Goal: Task Accomplishment & Management: Manage account settings

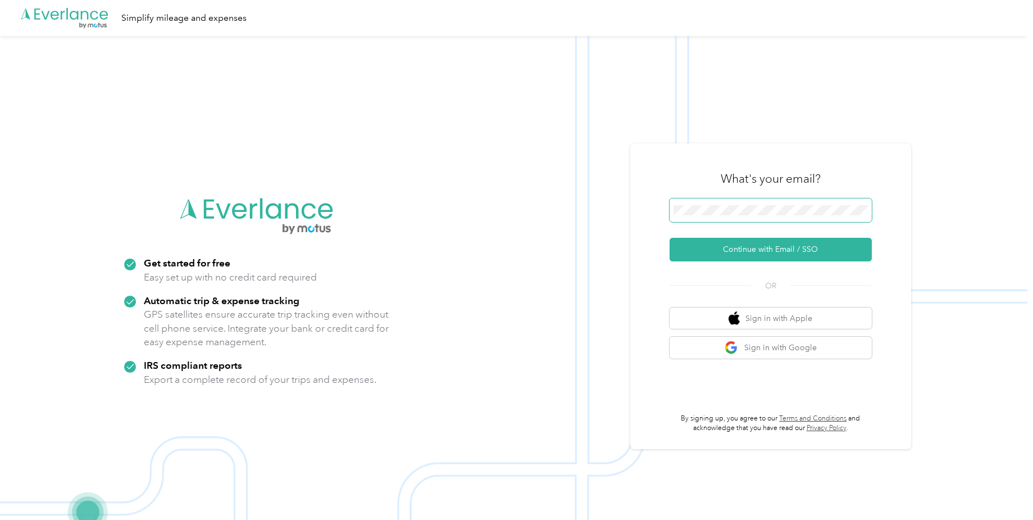
click at [762, 217] on span at bounding box center [770, 210] width 202 height 24
click at [755, 248] on button "Continue with Email / SSO" at bounding box center [770, 250] width 202 height 24
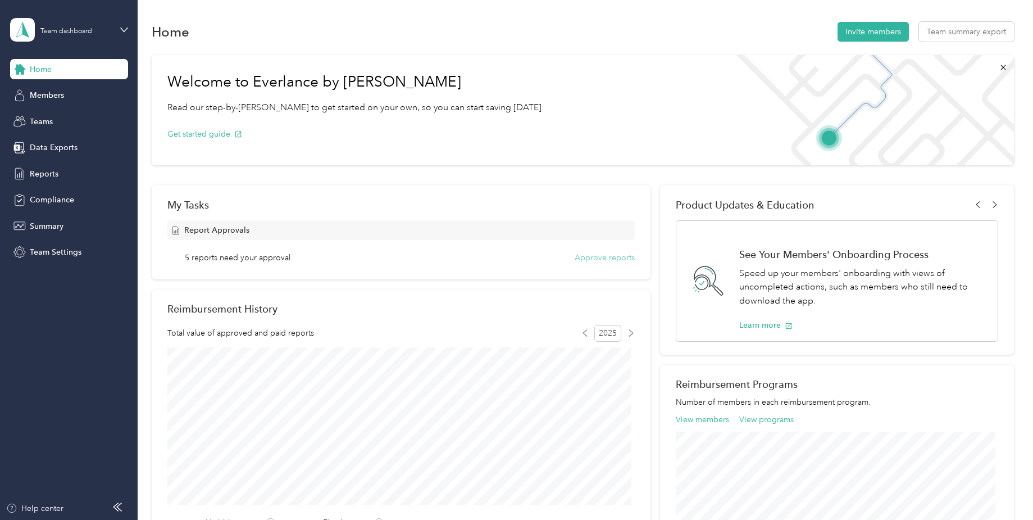
click at [583, 257] on button "Approve reports" at bounding box center [605, 258] width 60 height 12
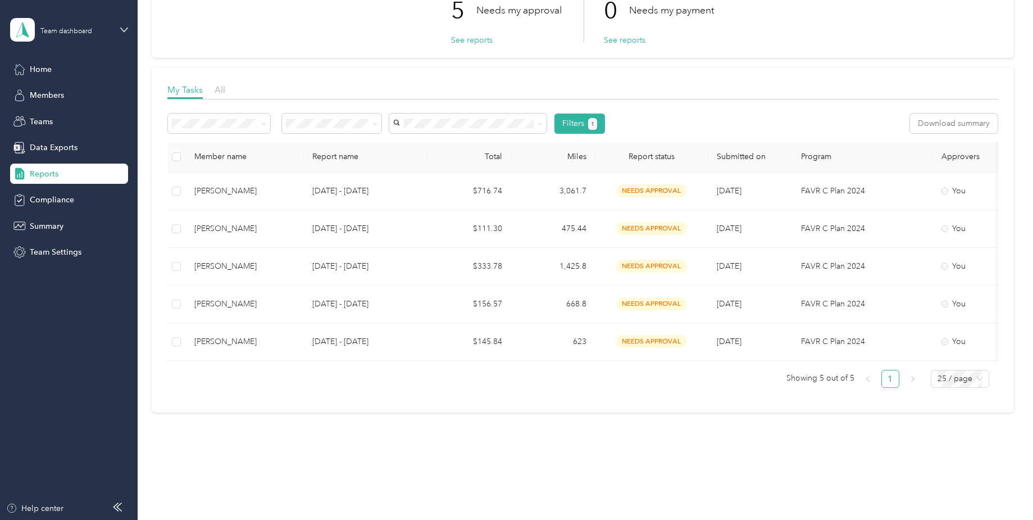
scroll to position [115, 0]
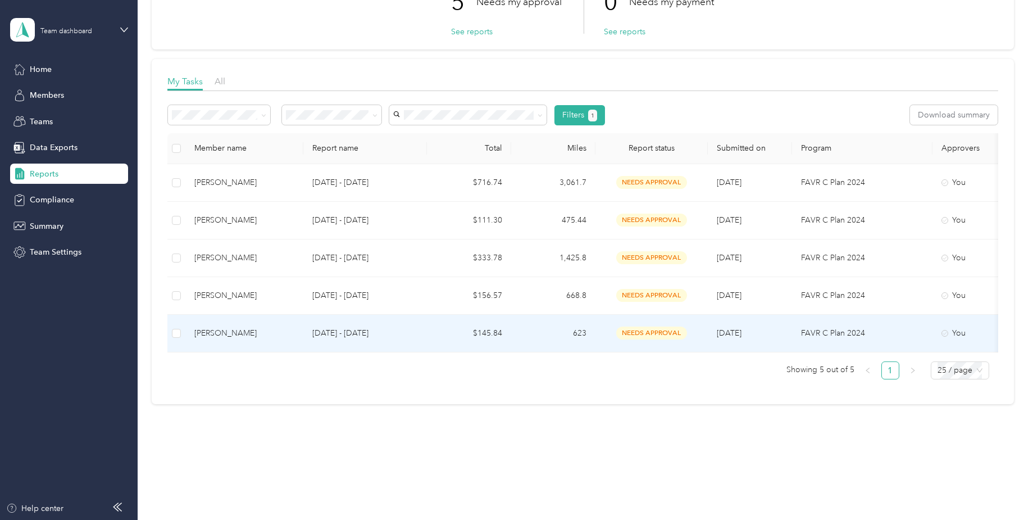
click at [345, 327] on p "[DATE] - [DATE]" at bounding box center [365, 333] width 106 height 12
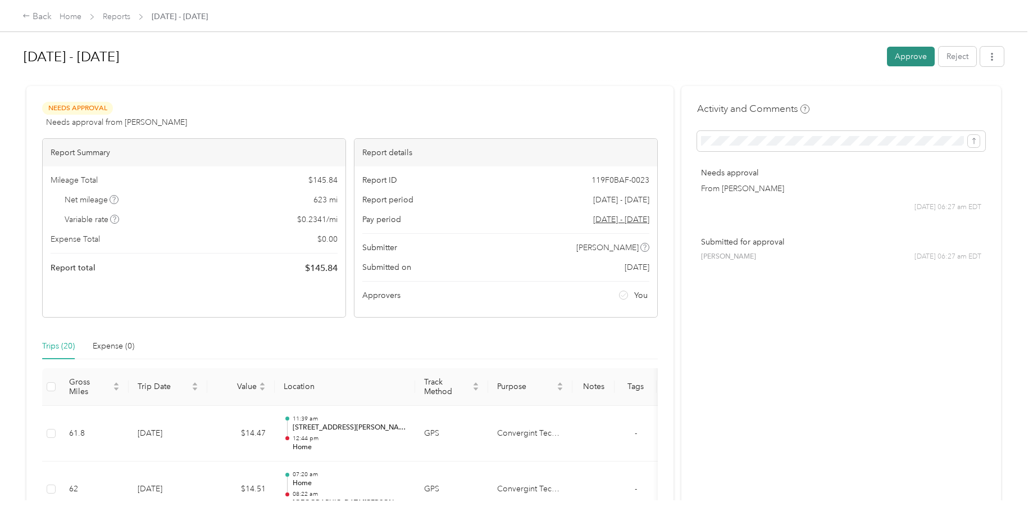
click at [908, 58] on button "Approve" at bounding box center [911, 57] width 48 height 20
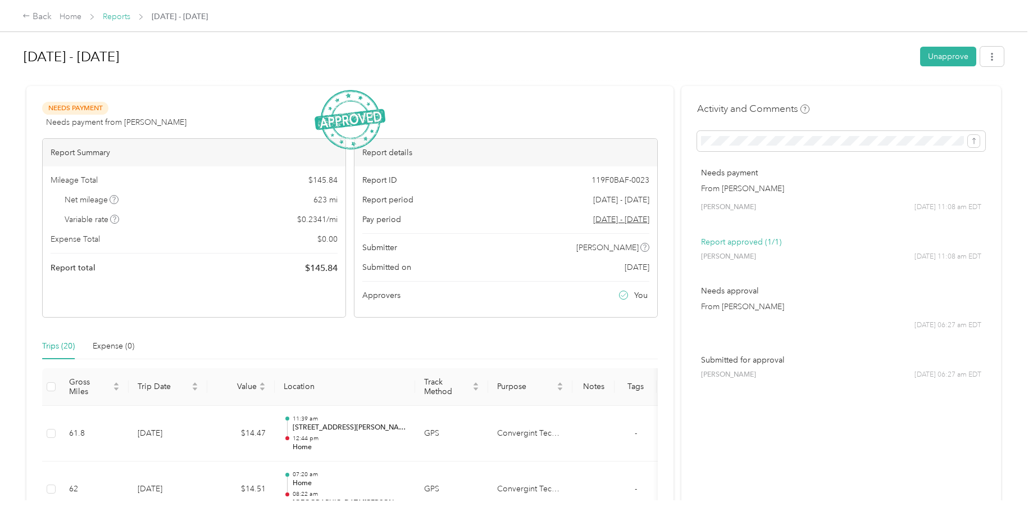
click at [122, 17] on link "Reports" at bounding box center [117, 17] width 28 height 10
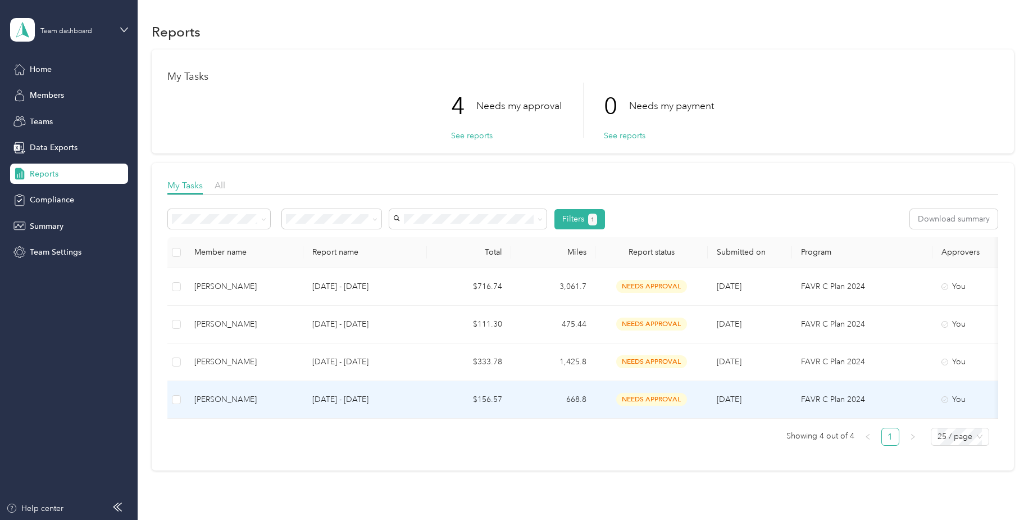
click at [457, 395] on td "$156.57" at bounding box center [469, 400] width 84 height 38
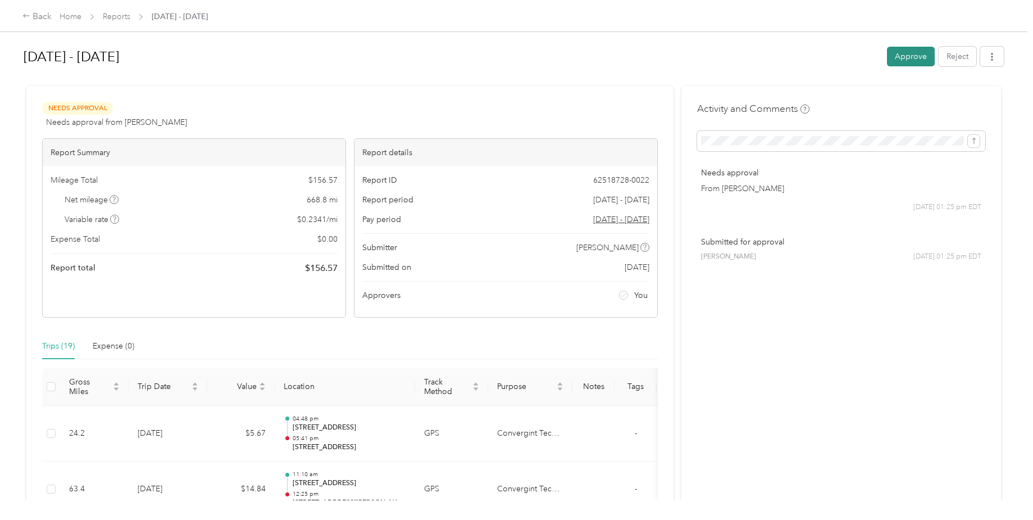
click at [906, 53] on button "Approve" at bounding box center [911, 57] width 48 height 20
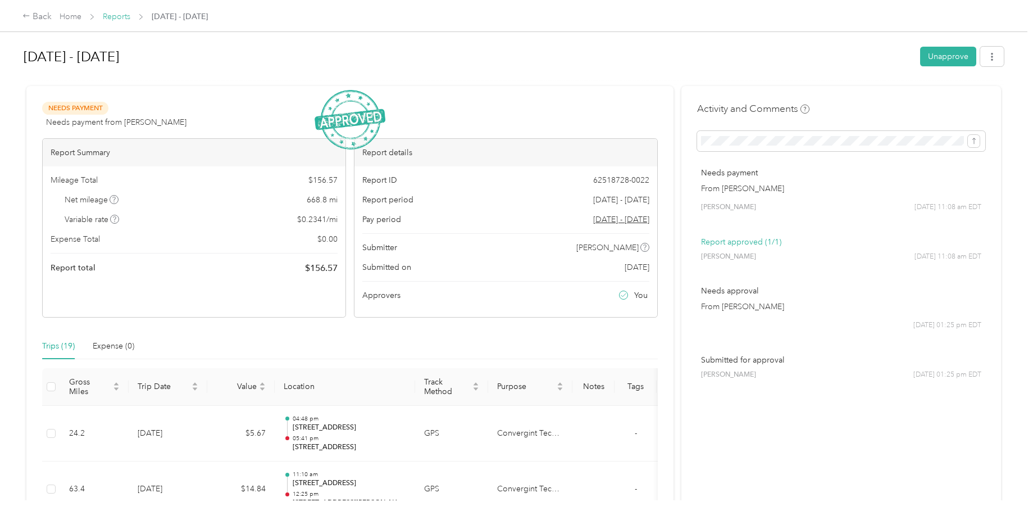
click at [111, 15] on link "Reports" at bounding box center [117, 17] width 28 height 10
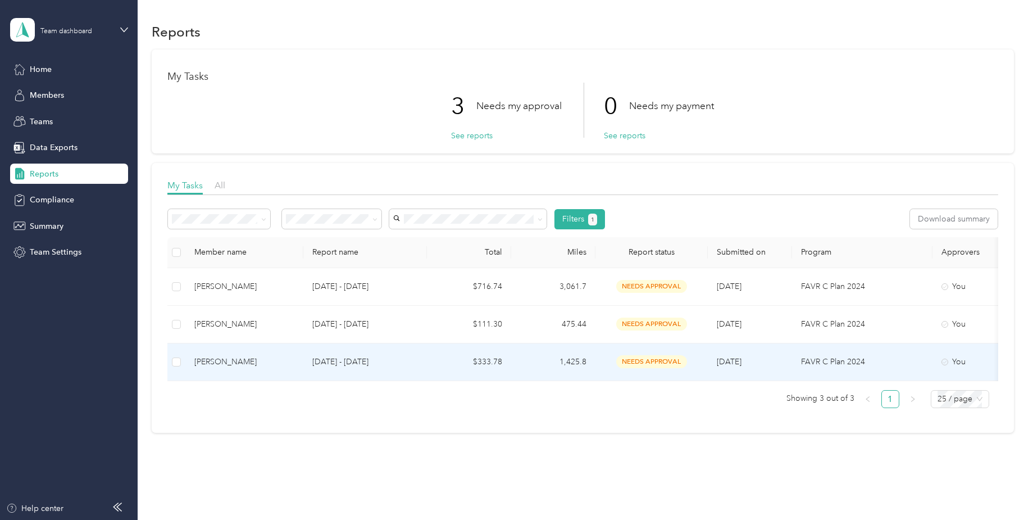
click at [395, 358] on p "[DATE] - [DATE]" at bounding box center [365, 362] width 106 height 12
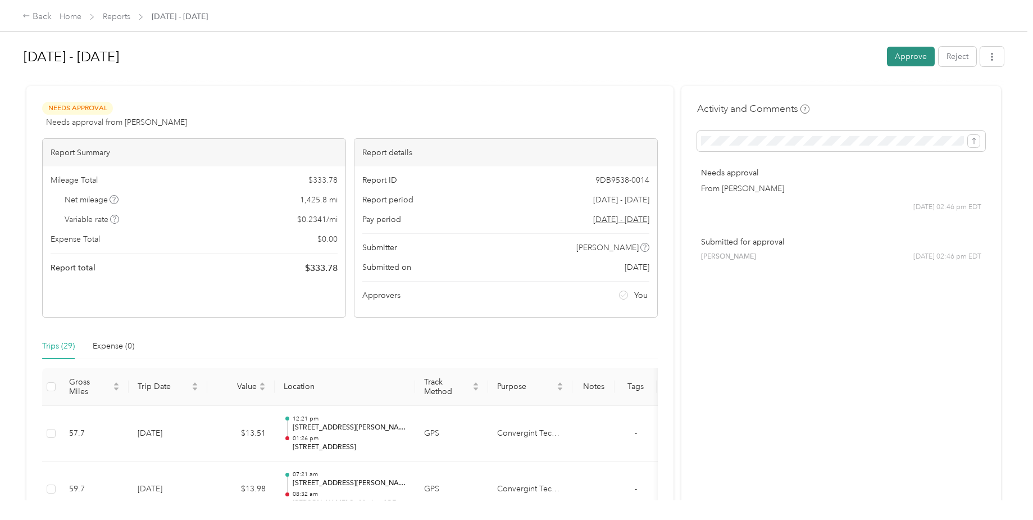
click at [911, 53] on button "Approve" at bounding box center [911, 57] width 48 height 20
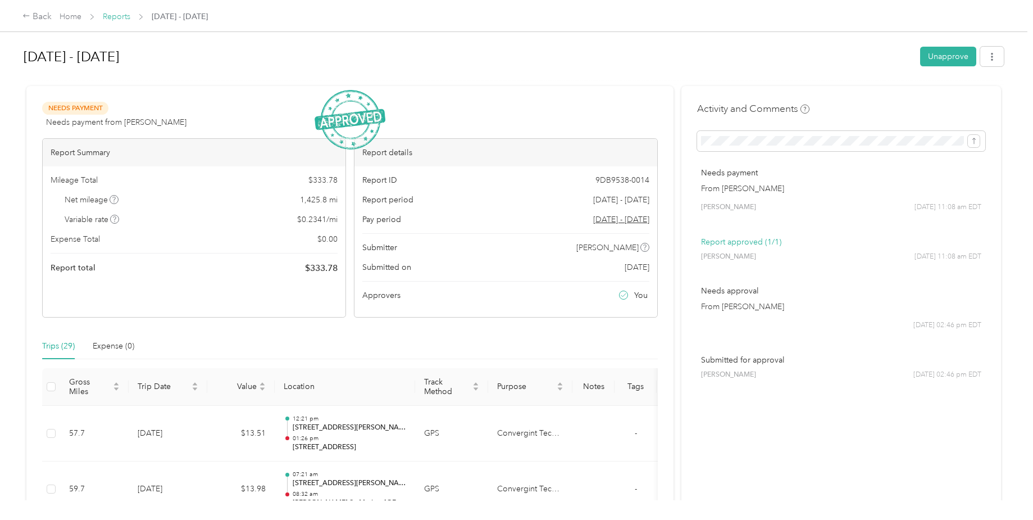
click at [125, 19] on link "Reports" at bounding box center [117, 17] width 28 height 10
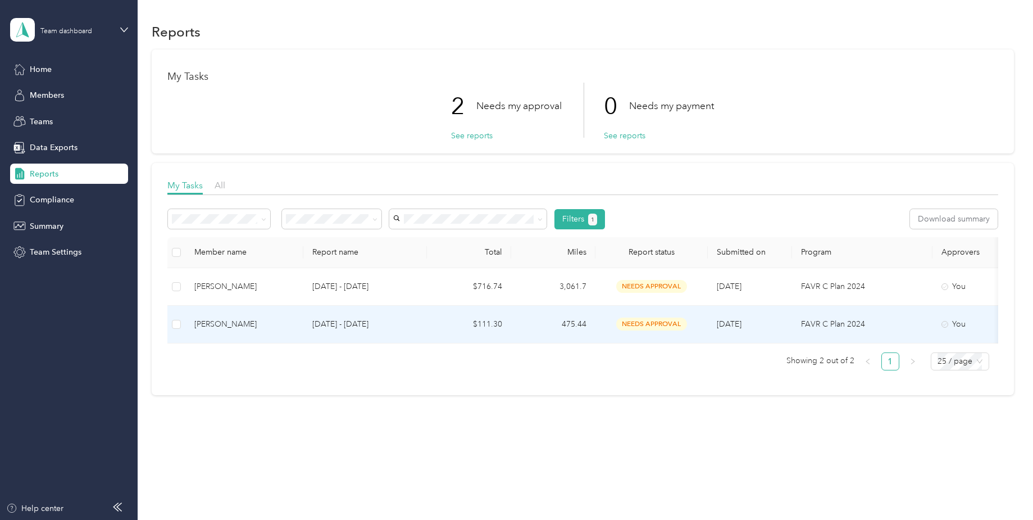
click at [425, 322] on td "[DATE] - [DATE]" at bounding box center [365, 325] width 124 height 38
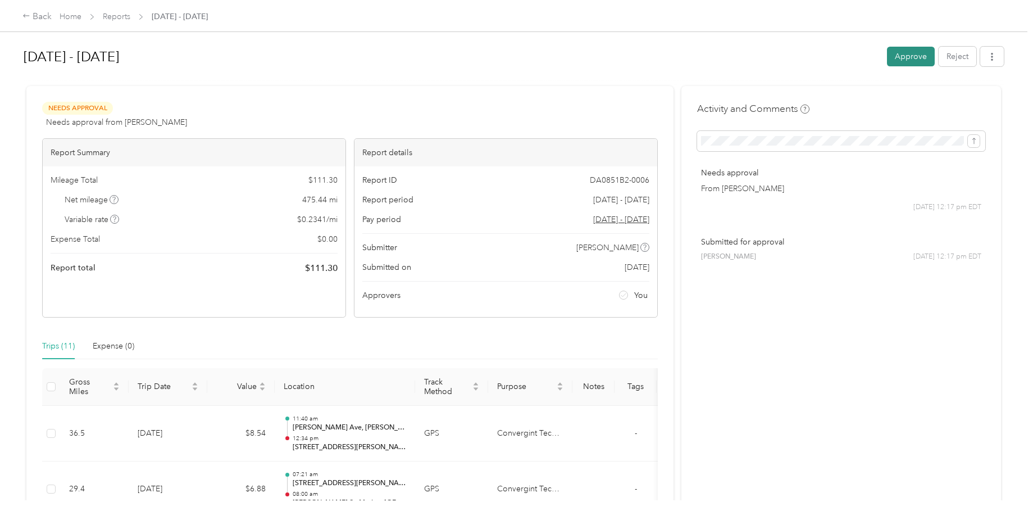
click at [913, 59] on button "Approve" at bounding box center [911, 57] width 48 height 20
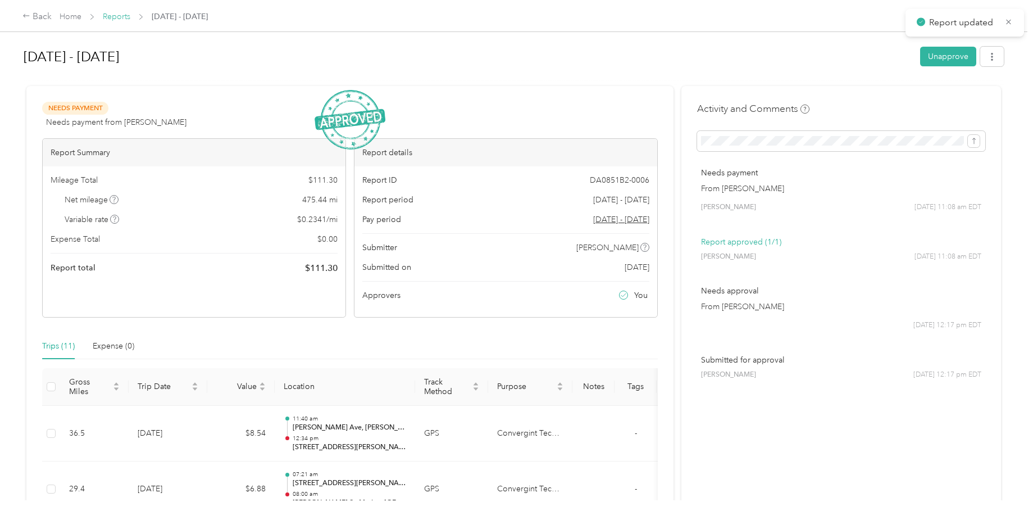
click at [123, 15] on link "Reports" at bounding box center [117, 17] width 28 height 10
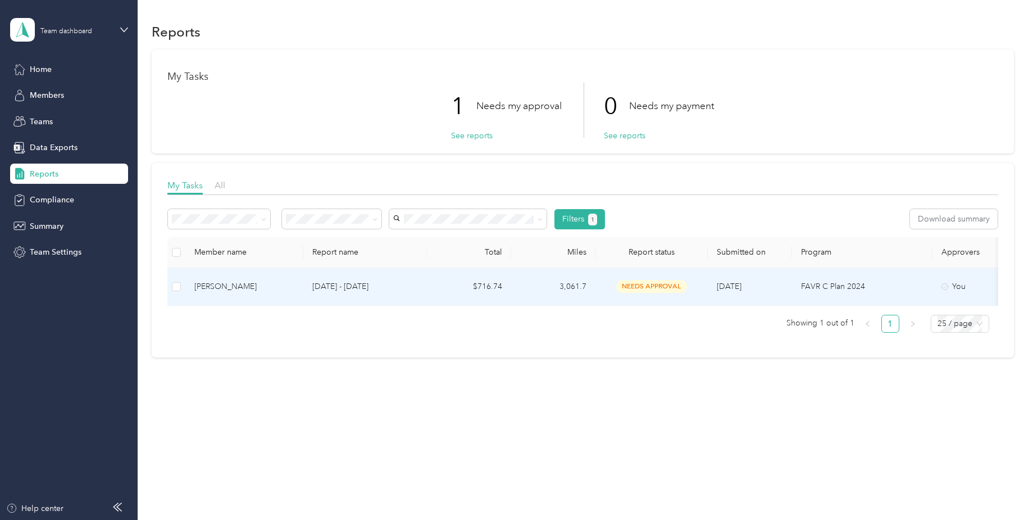
click at [386, 283] on p "[DATE] - [DATE]" at bounding box center [365, 286] width 106 height 12
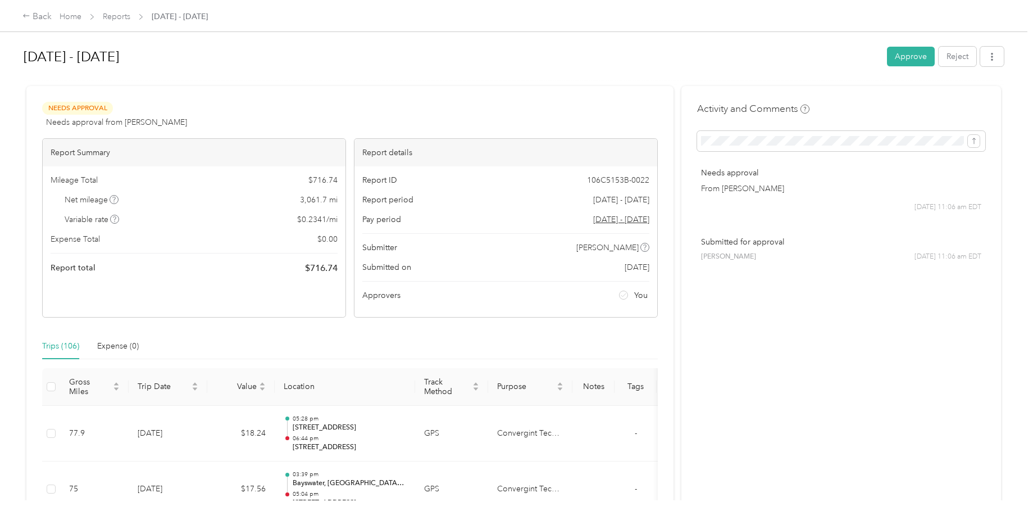
click at [895, 55] on button "Approve" at bounding box center [911, 57] width 48 height 20
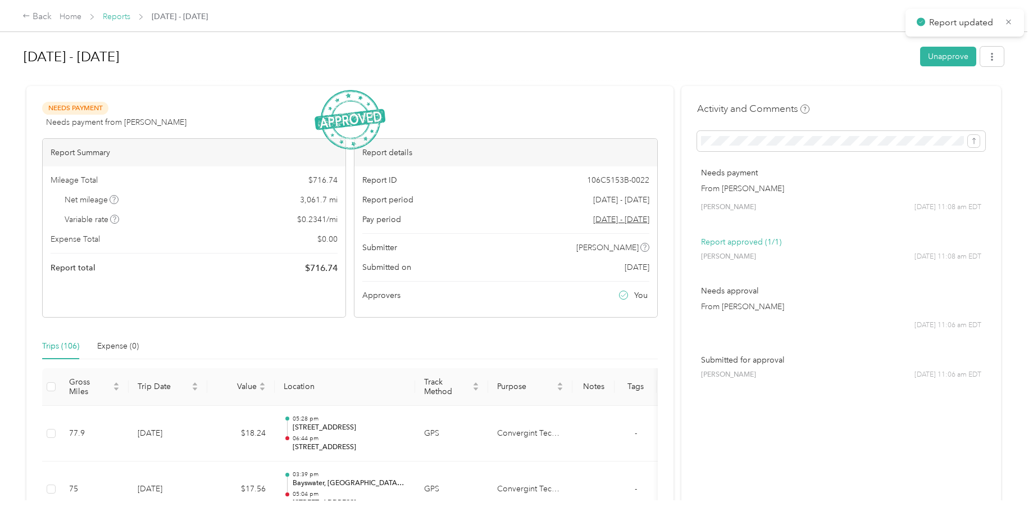
click at [126, 19] on link "Reports" at bounding box center [117, 17] width 28 height 10
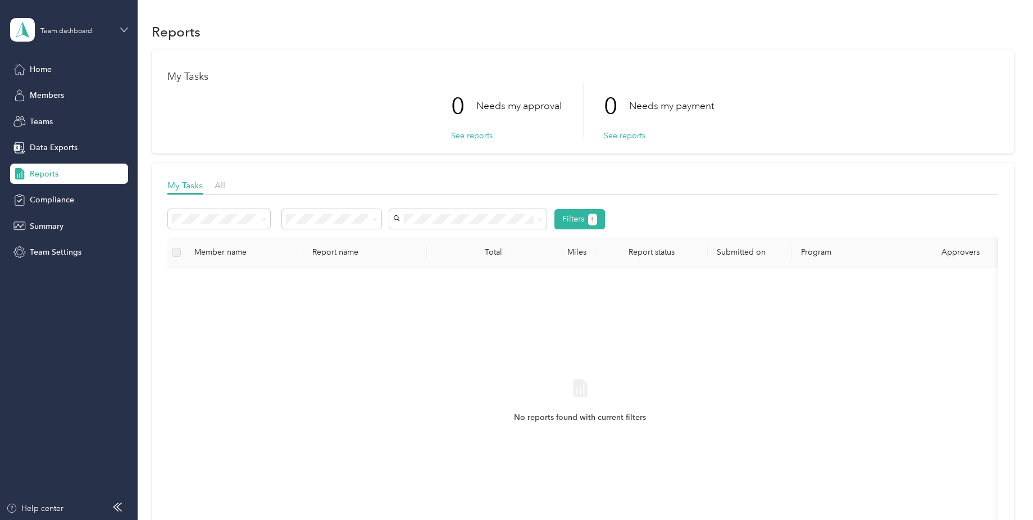
click at [123, 26] on icon at bounding box center [124, 30] width 8 height 8
